Goal: Check status: Check status

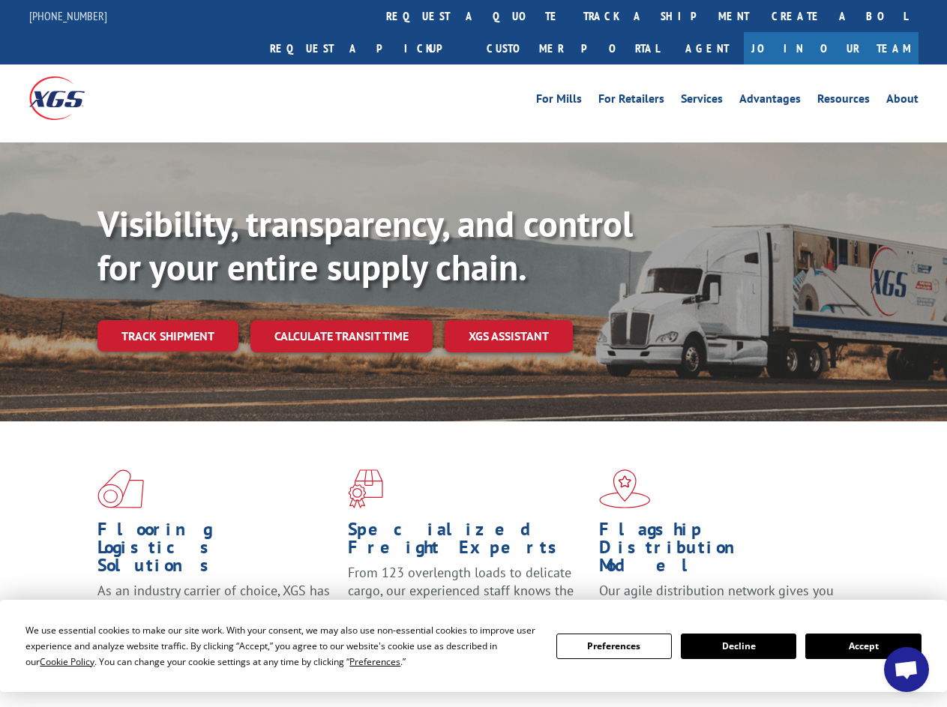
click at [473, 353] on div "Visibility, transparency, and control for your entire supply chain. Track shipm…" at bounding box center [522, 306] width 850 height 209
click at [52, 661] on span "Cookie Policy" at bounding box center [67, 661] width 55 height 13
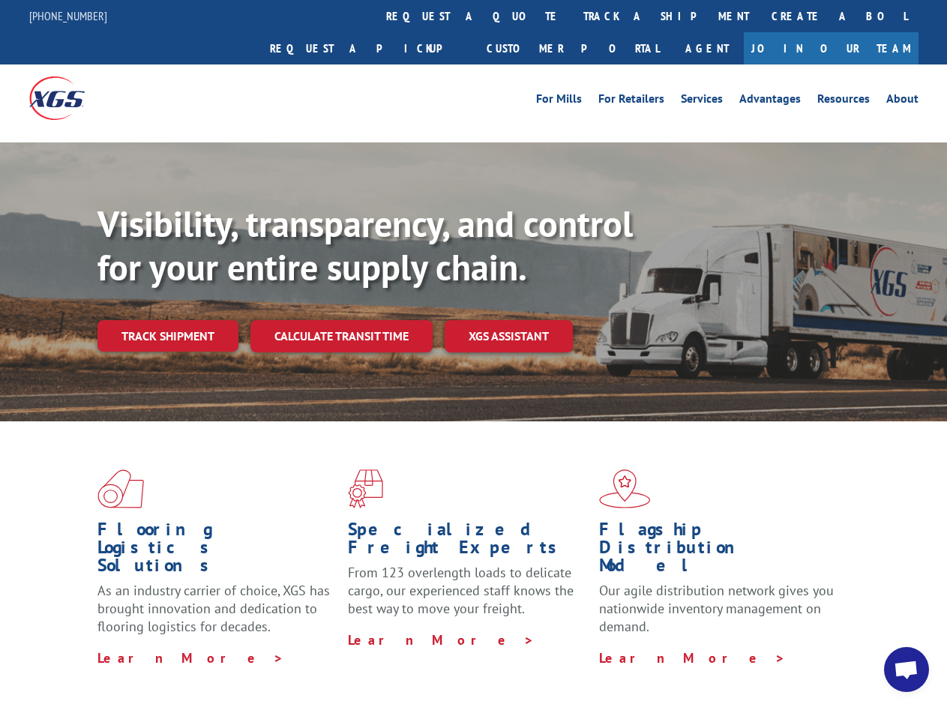
click at [361, 661] on div "Flooring Logistics Solutions As an industry carrier of choice, XGS has brought …" at bounding box center [473, 571] width 947 height 301
click at [614, 646] on div "Flooring Logistics Solutions As an industry carrier of choice, XGS has brought …" at bounding box center [473, 567] width 947 height 293
click at [739, 646] on div "Flooring Logistics Solutions As an industry carrier of choice, XGS has brought …" at bounding box center [473, 567] width 947 height 293
click at [863, 646] on div "Flooring Logistics Solutions As an industry carrier of choice, XGS has brought …" at bounding box center [473, 567] width 947 height 293
click at [473, 353] on div "Visibility, transparency, and control for your entire supply chain. Track shipm…" at bounding box center [522, 306] width 850 height 209
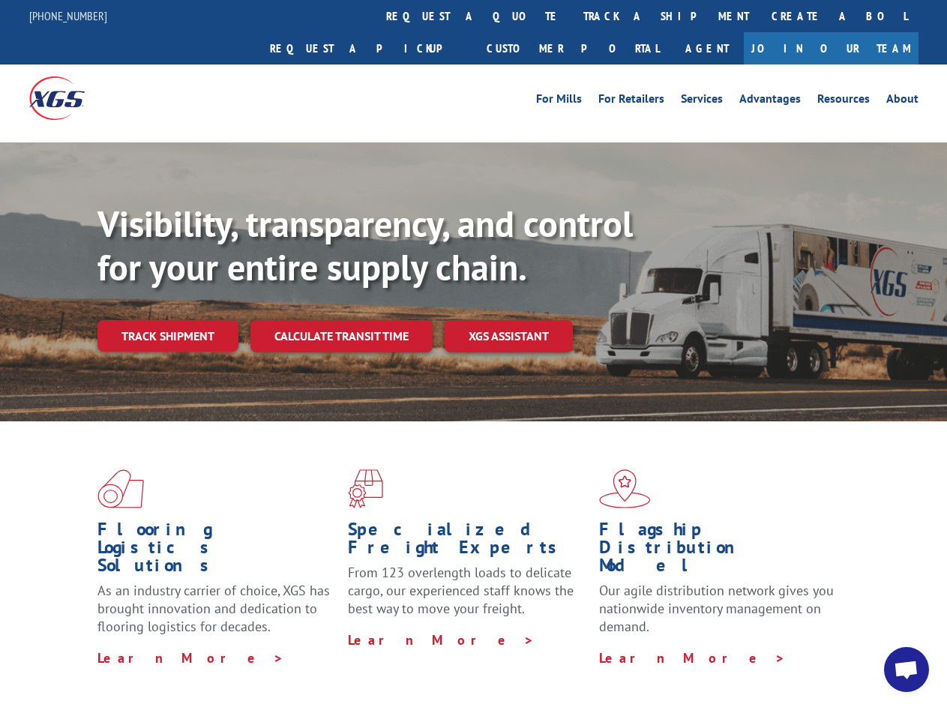
click at [572, 16] on link "track a shipment" at bounding box center [666, 16] width 188 height 32
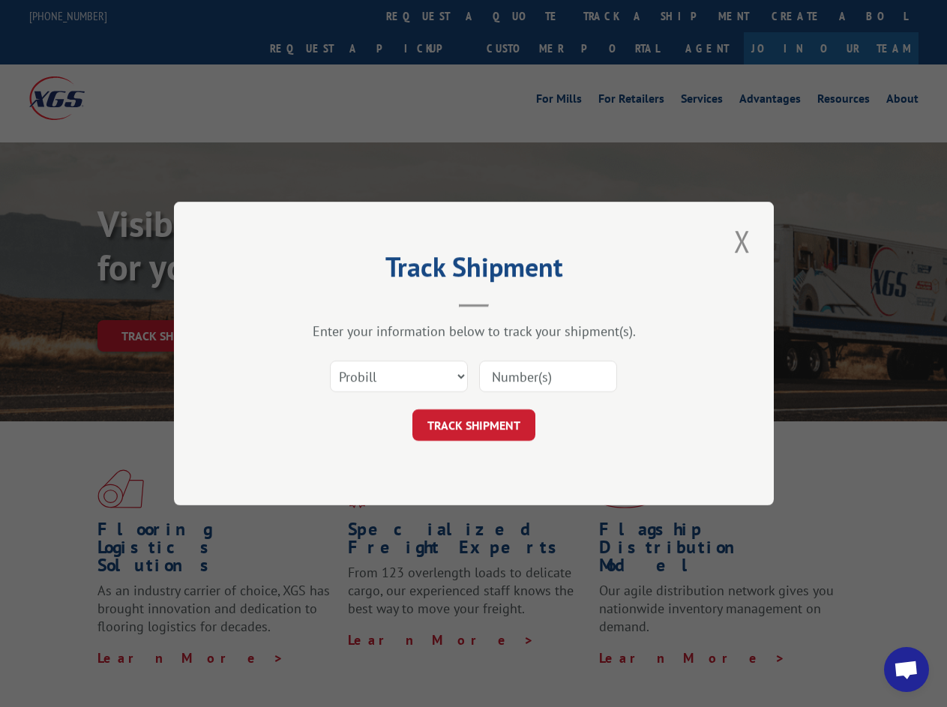
click at [523, 16] on div "Track Shipment Enter your information below to track your shipment(s). Select c…" at bounding box center [473, 353] width 947 height 707
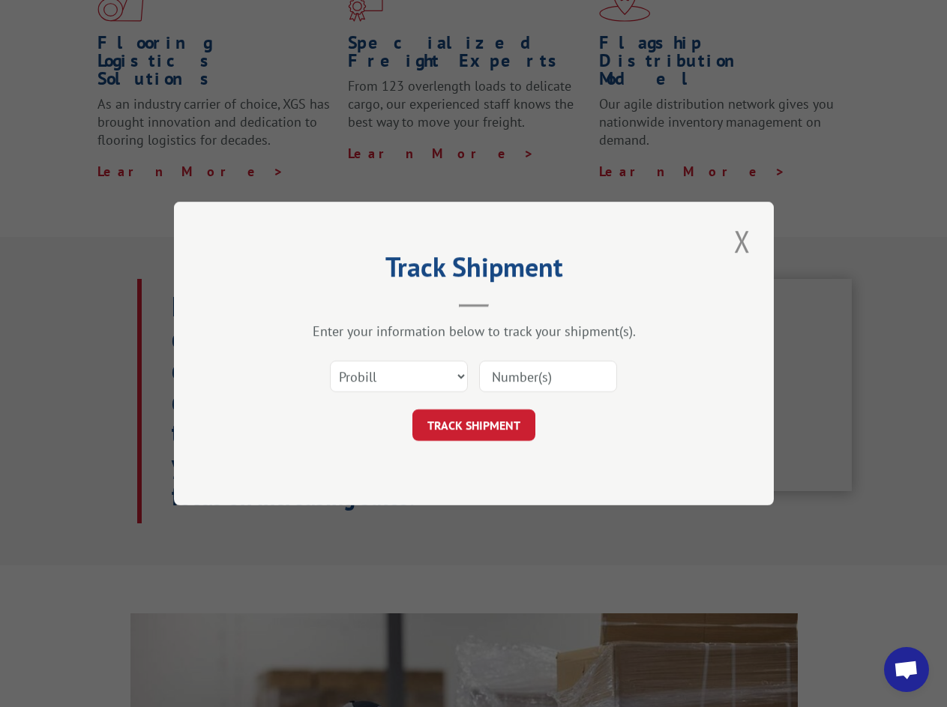
click at [617, 16] on div "Track Shipment Enter your information below to track your shipment(s). Select c…" at bounding box center [473, 353] width 947 height 707
